Goal: Task Accomplishment & Management: Complete application form

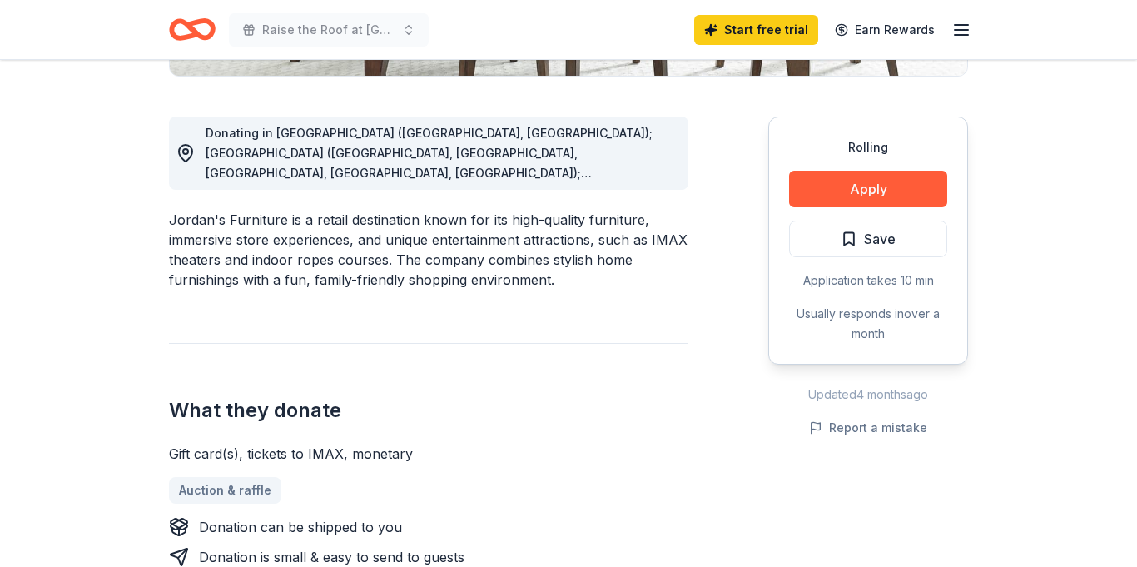
scroll to position [434, 0]
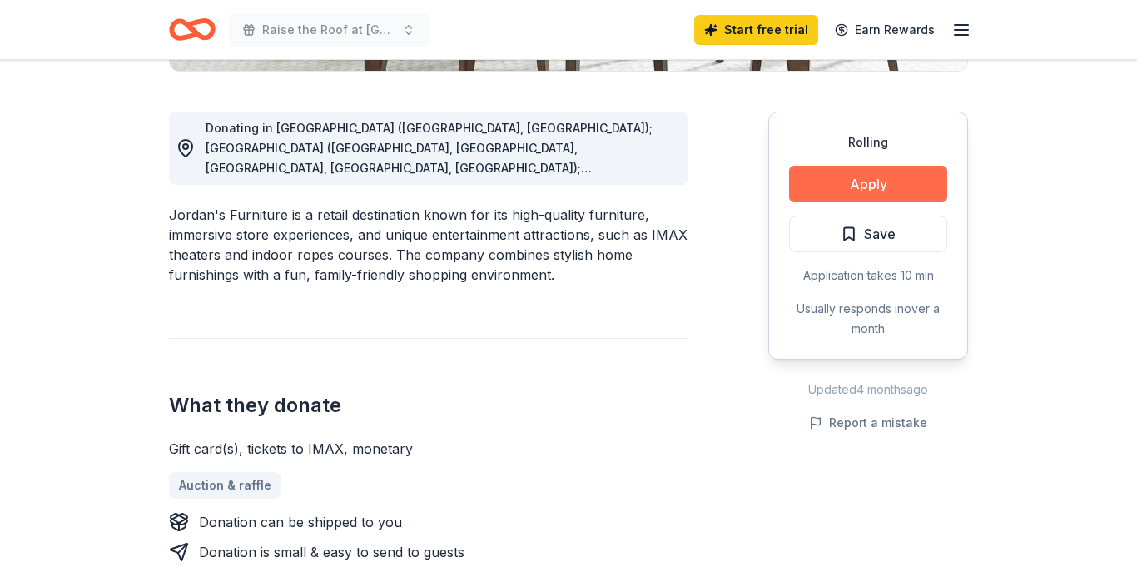
click at [865, 186] on button "Apply" at bounding box center [868, 184] width 158 height 37
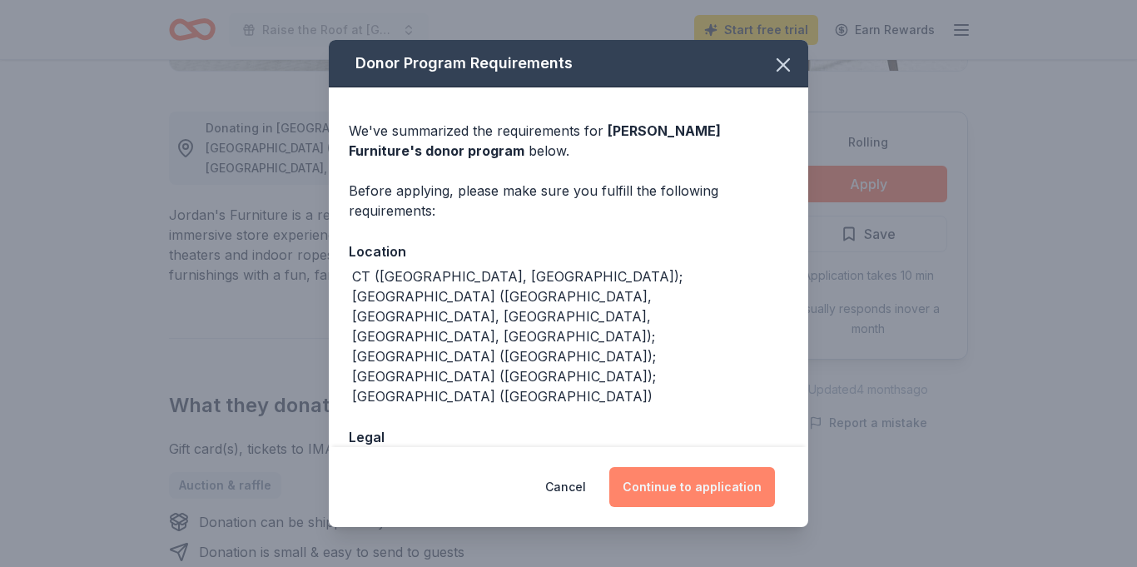
click at [710, 484] on button "Continue to application" at bounding box center [692, 487] width 166 height 40
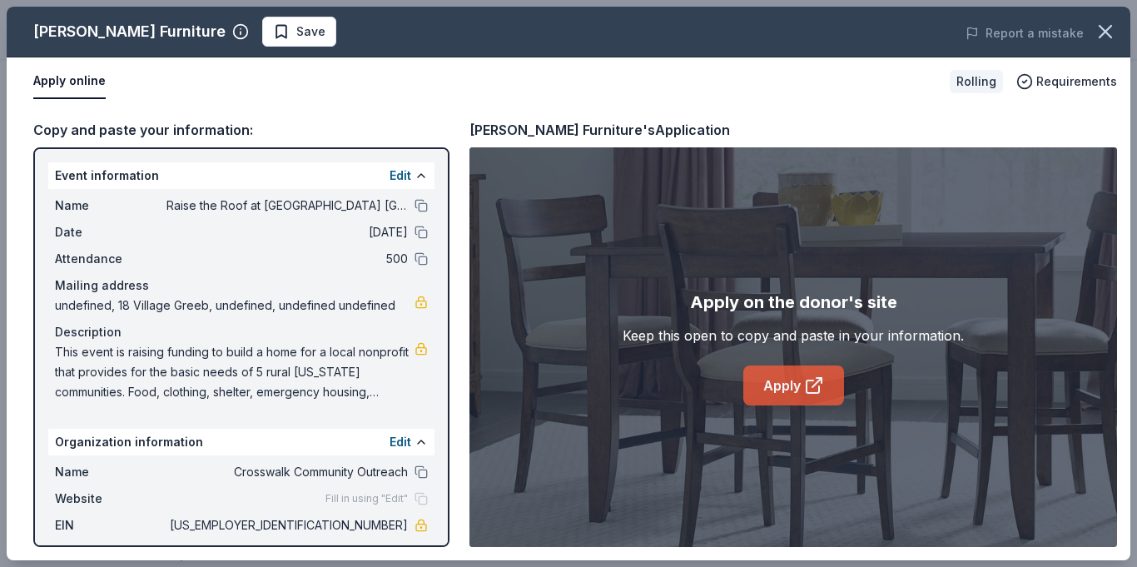
click at [775, 382] on link "Apply" at bounding box center [793, 385] width 101 height 40
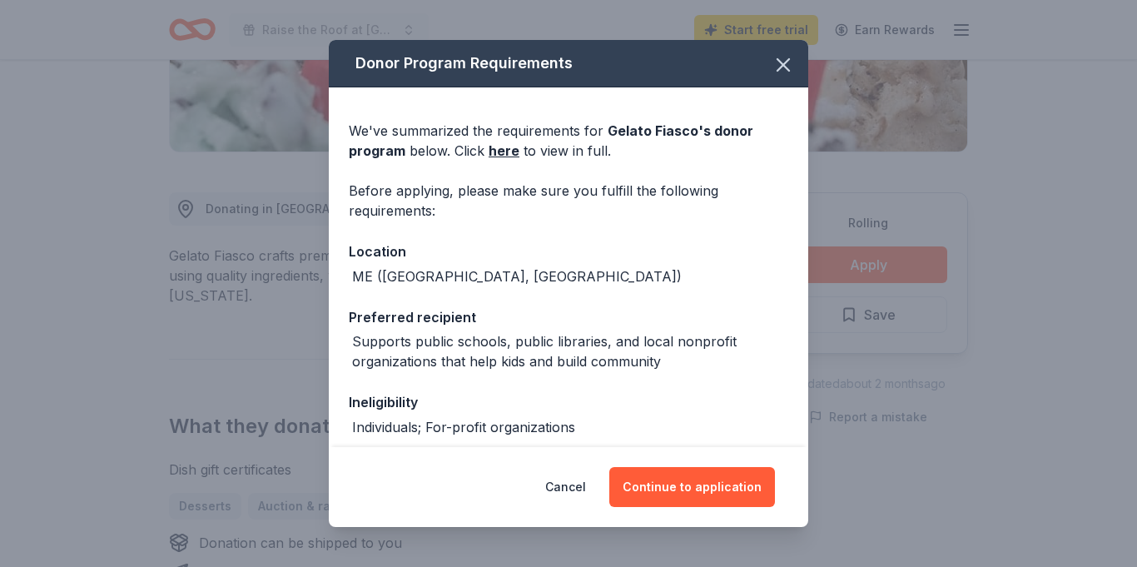
scroll to position [354, 0]
click at [691, 481] on button "Continue to application" at bounding box center [692, 487] width 166 height 40
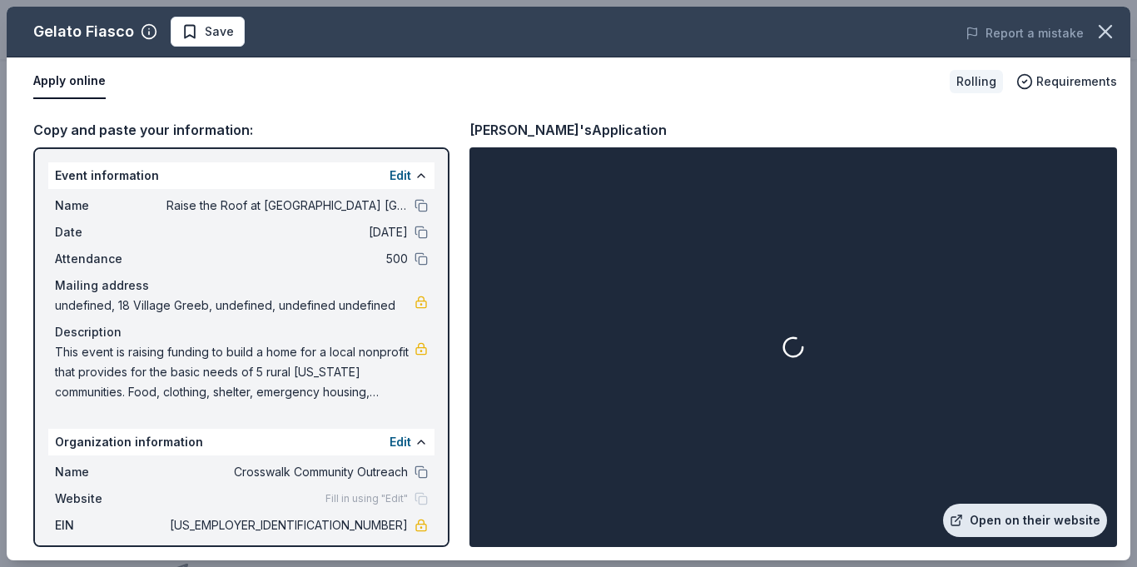
click at [1038, 519] on link "Open on their website" at bounding box center [1025, 520] width 164 height 33
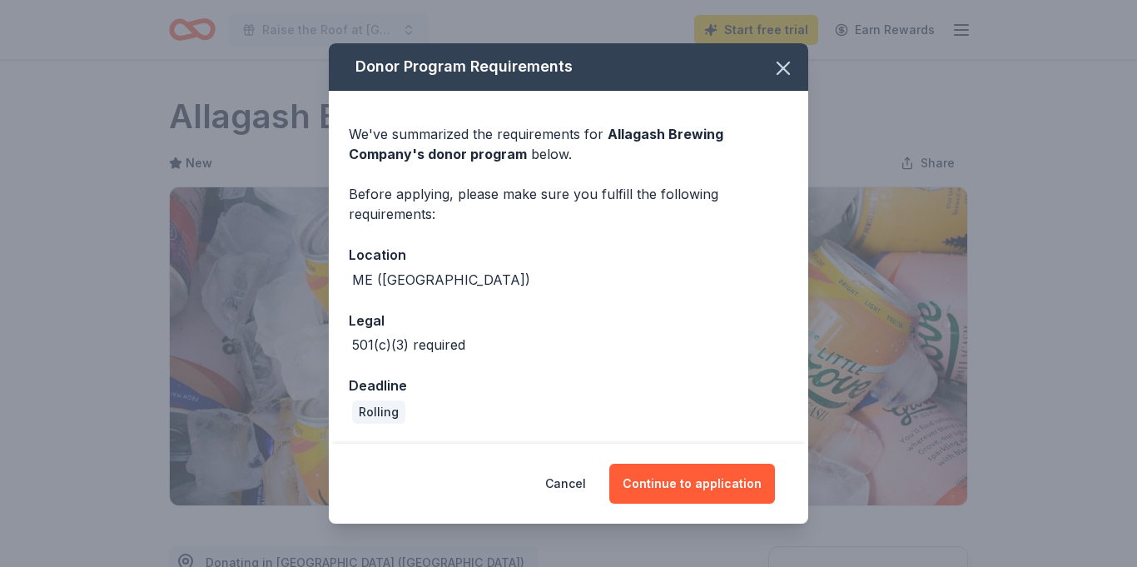
scroll to position [388, 0]
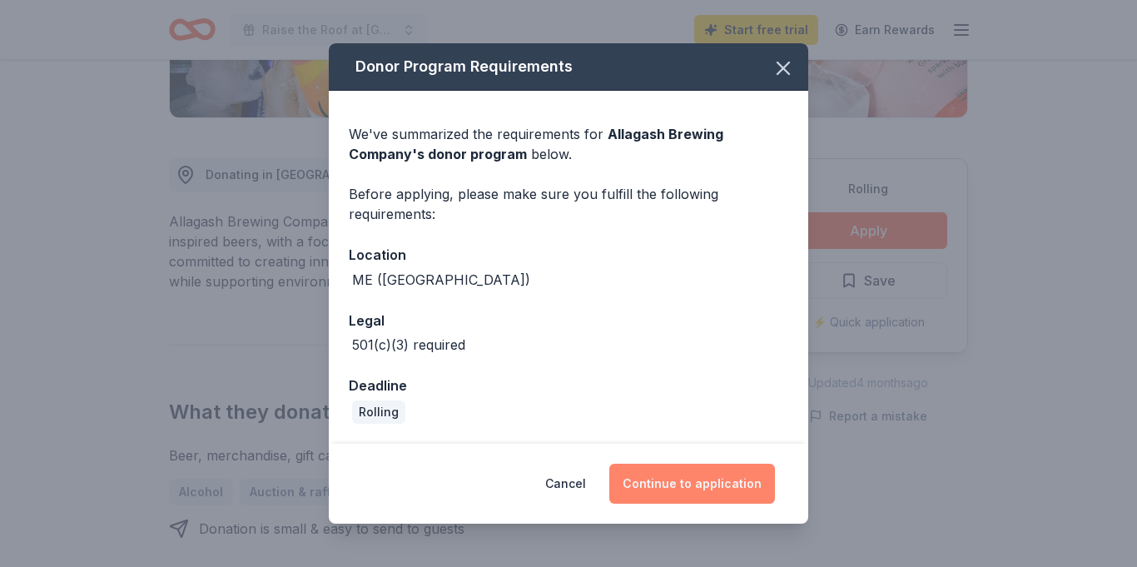
click at [713, 475] on button "Continue to application" at bounding box center [692, 484] width 166 height 40
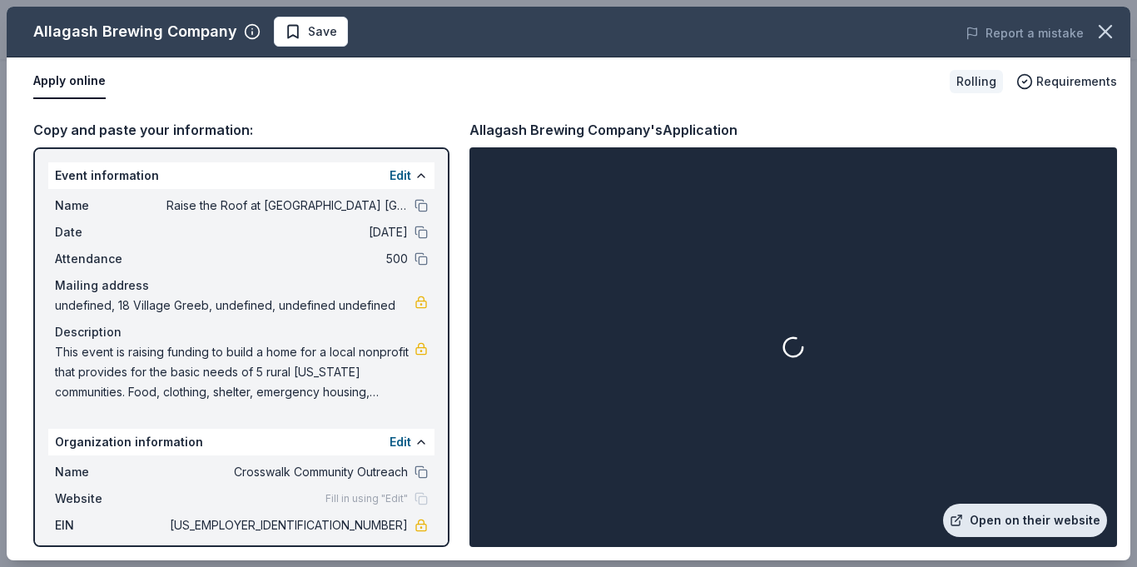
click at [1050, 508] on link "Open on their website" at bounding box center [1025, 520] width 164 height 33
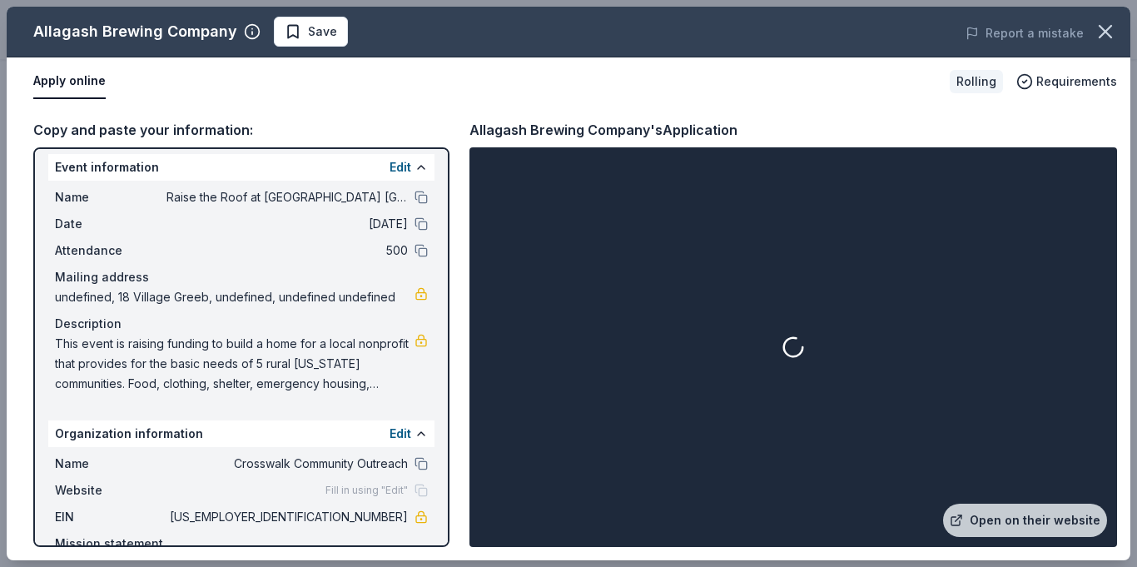
scroll to position [97, 0]
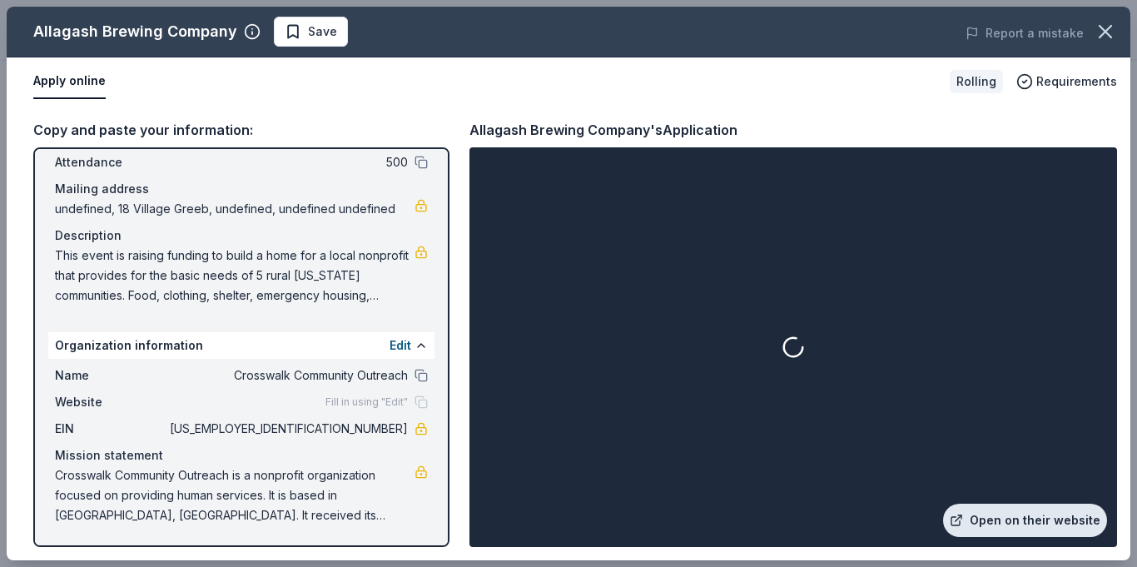
click at [1020, 514] on link "Open on their website" at bounding box center [1025, 520] width 164 height 33
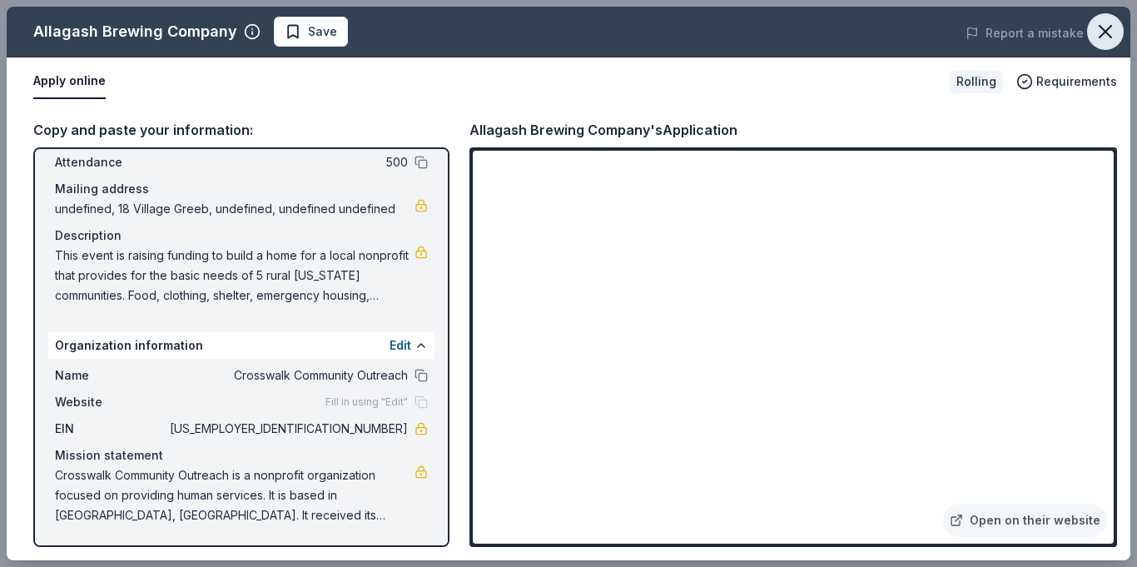
drag, startPoint x: 1118, startPoint y: 26, endPoint x: 1105, endPoint y: 44, distance: 22.2
click at [1118, 27] on button "button" at bounding box center [1105, 31] width 37 height 37
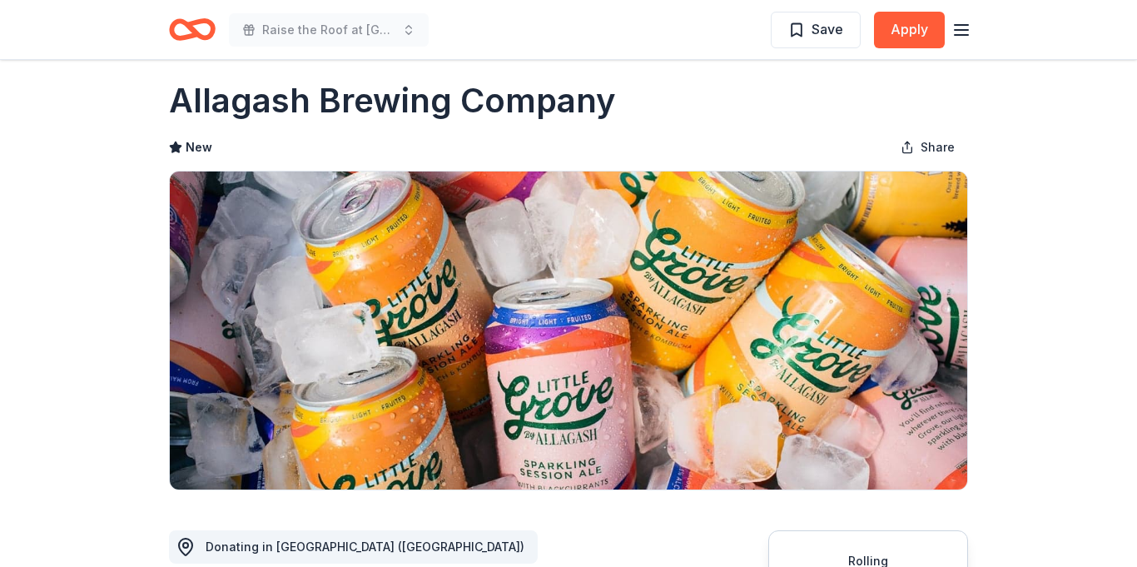
scroll to position [0, 0]
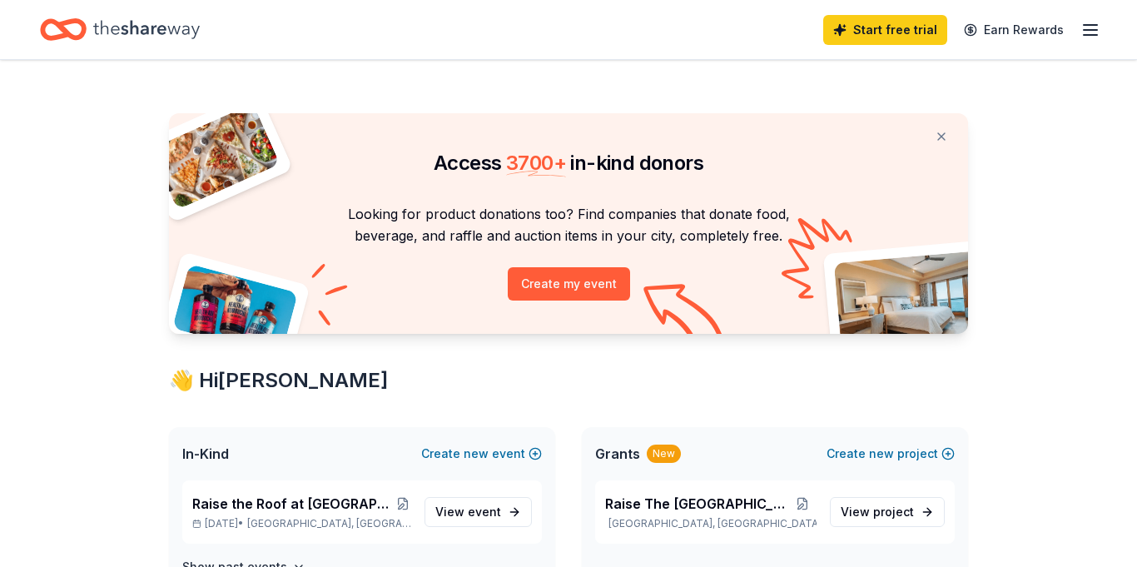
click at [1085, 27] on icon "button" at bounding box center [1090, 30] width 20 height 20
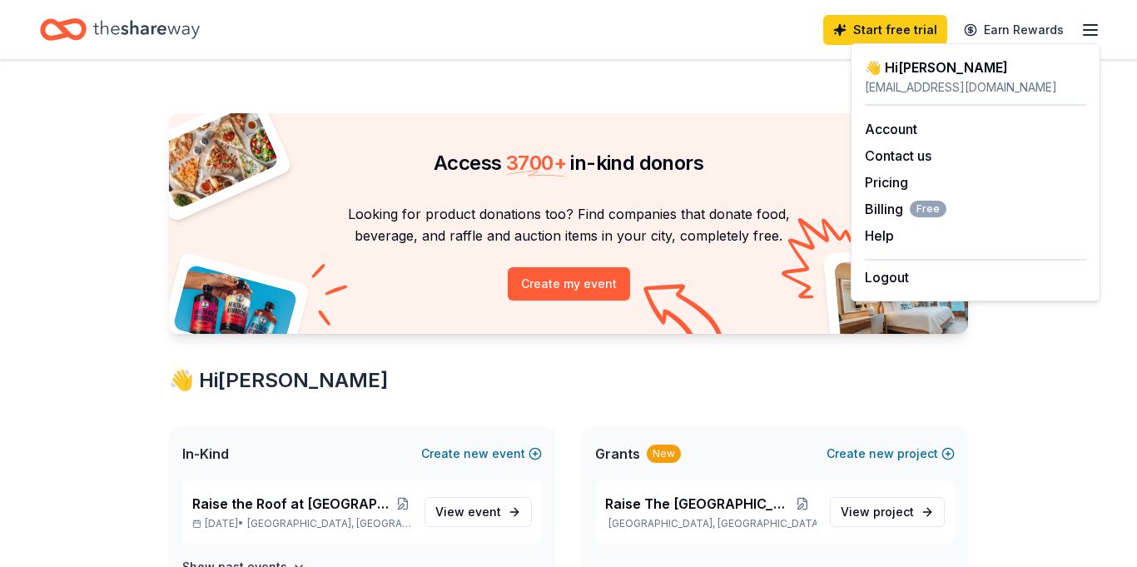
click at [630, 51] on div "Start free trial Earn Rewards" at bounding box center [568, 29] width 1137 height 59
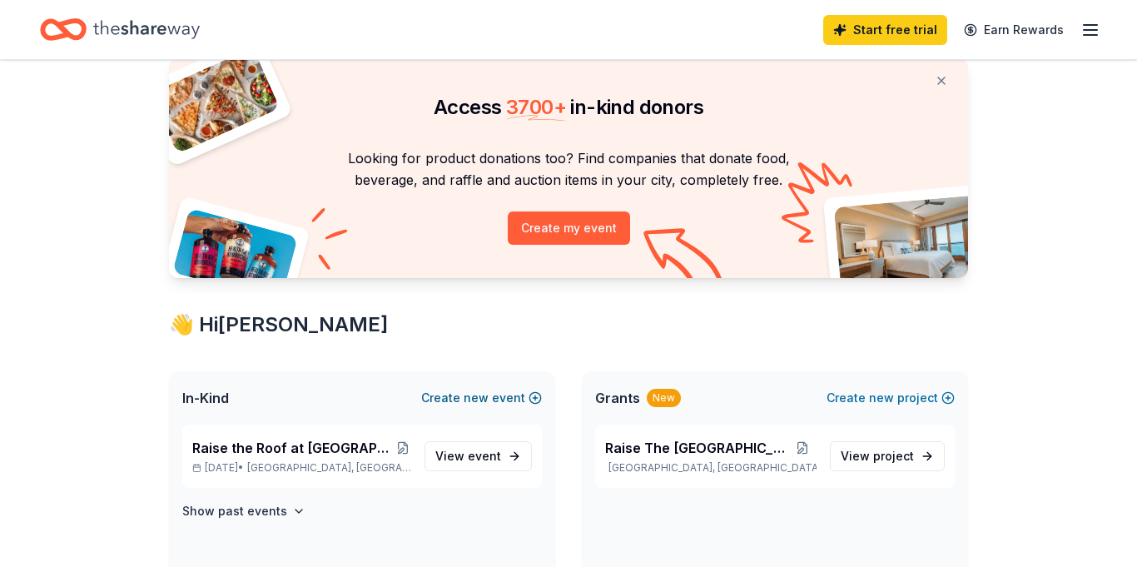
scroll to position [67, 0]
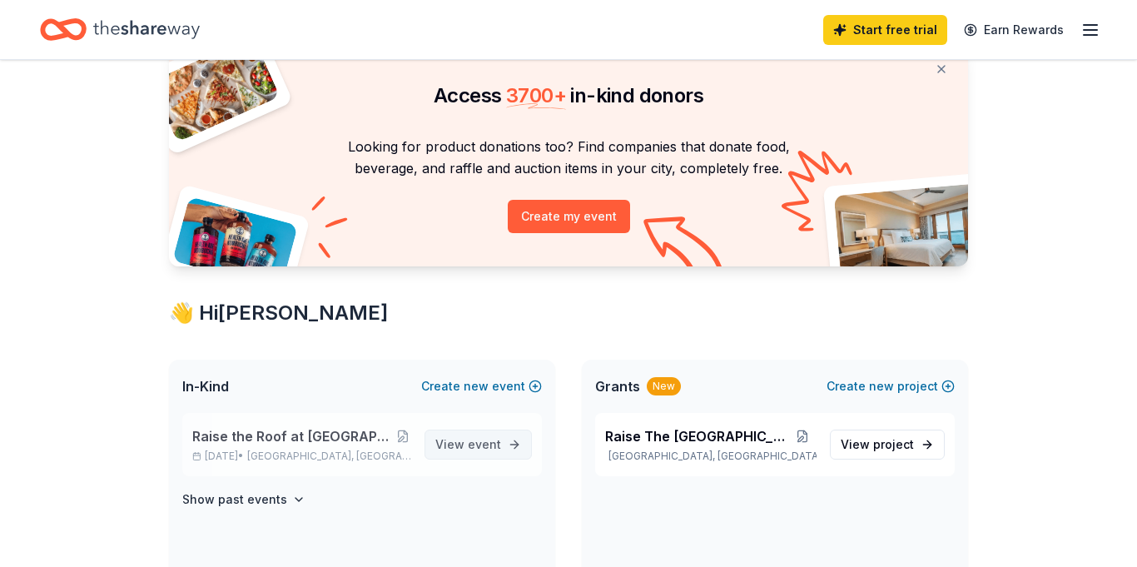
click at [496, 441] on span "event" at bounding box center [484, 444] width 33 height 14
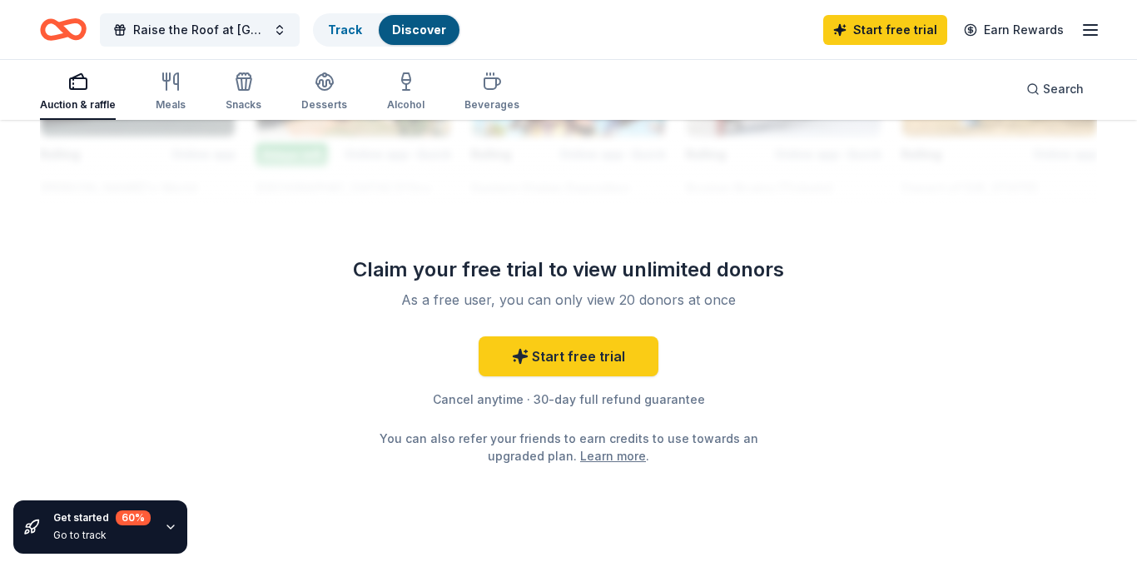
scroll to position [1649, 0]
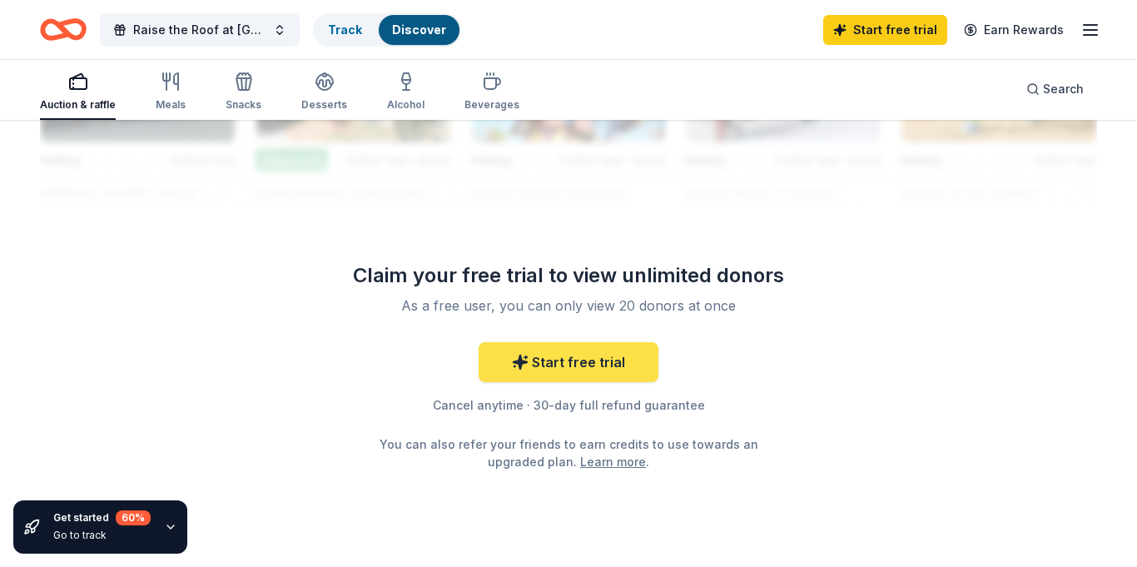
click at [607, 367] on link "Start free trial" at bounding box center [569, 362] width 180 height 40
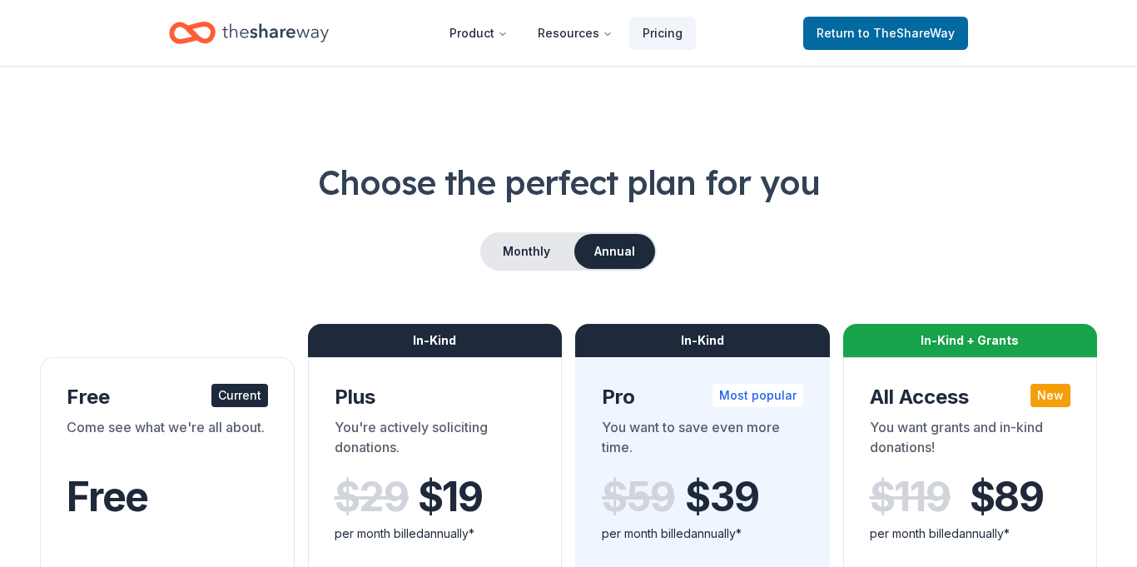
drag, startPoint x: 910, startPoint y: 26, endPoint x: 907, endPoint y: 55, distance: 29.2
click at [910, 27] on span "to TheShareWay" at bounding box center [906, 33] width 97 height 14
click at [906, 33] on span "to TheShareWay" at bounding box center [906, 33] width 97 height 14
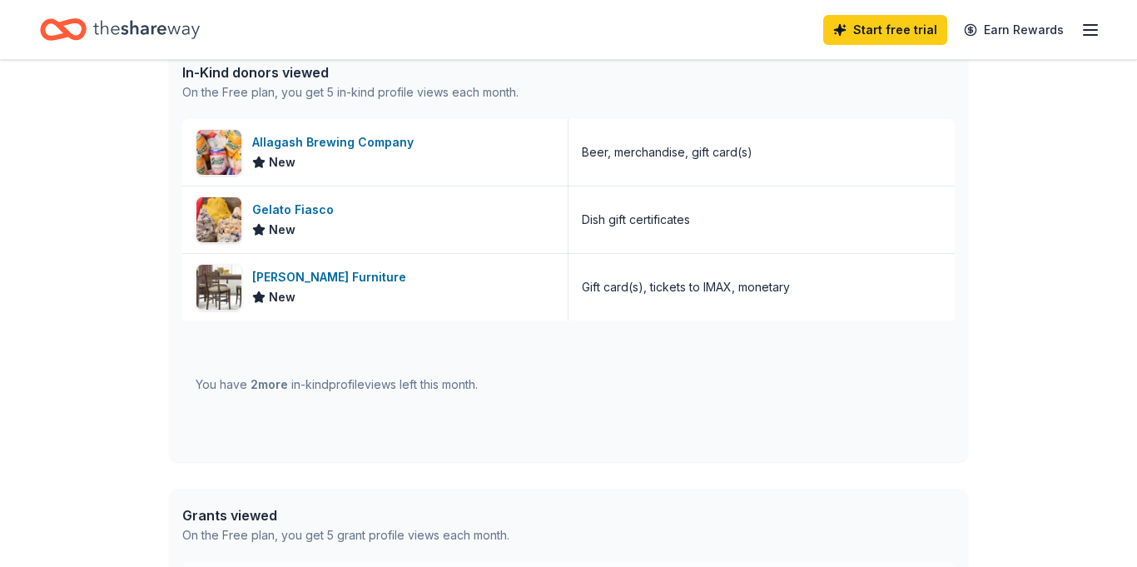
scroll to position [728, 0]
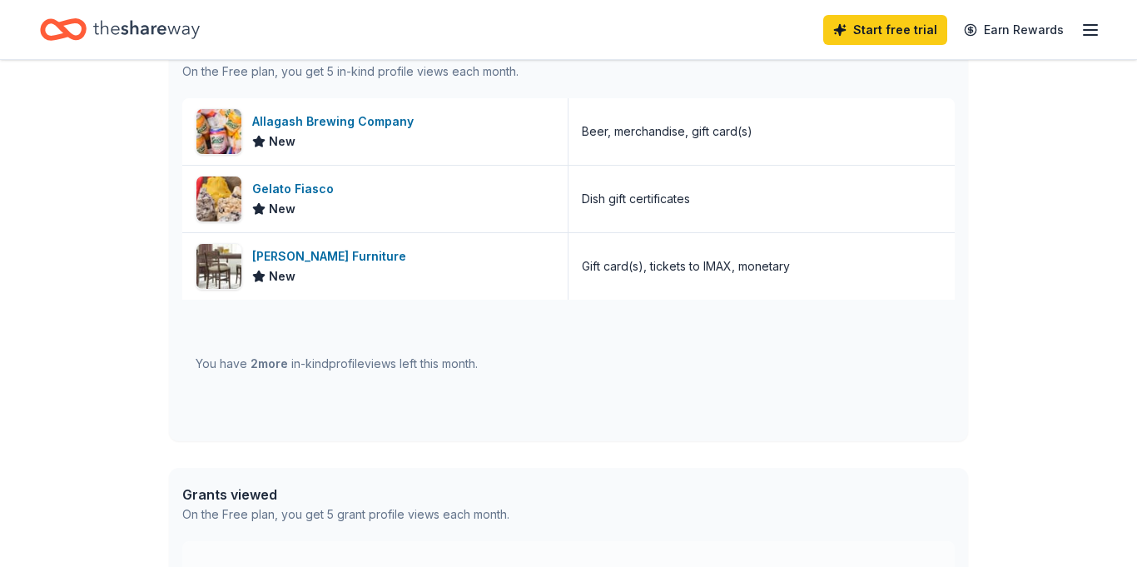
click at [434, 358] on div "You have 2 more in-kind profile views left this month." at bounding box center [337, 364] width 282 height 20
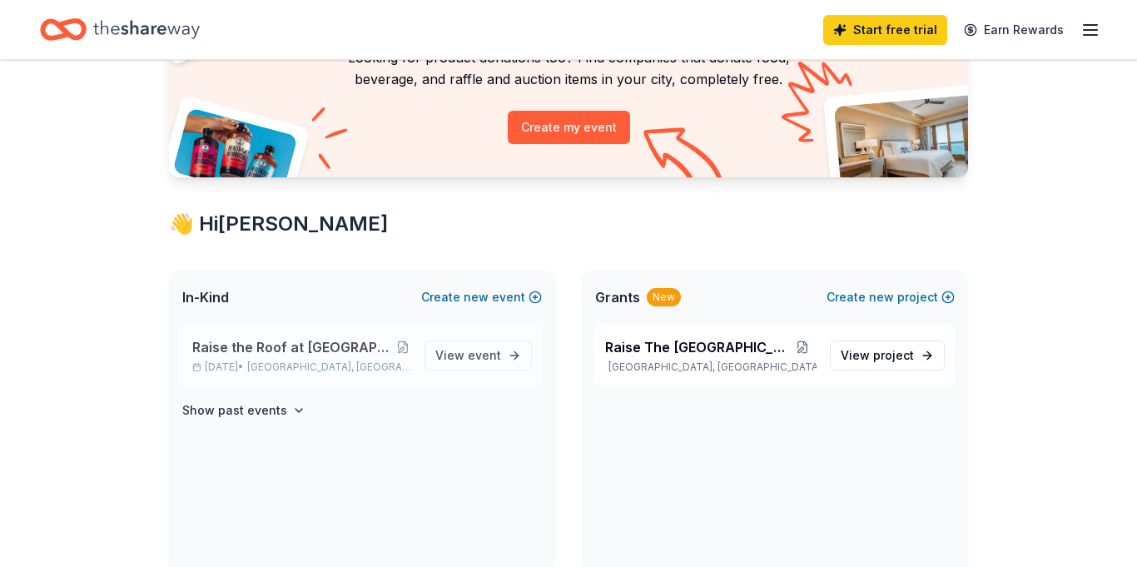
scroll to position [0, 0]
